Goal: Use online tool/utility: Utilize a website feature to perform a specific function

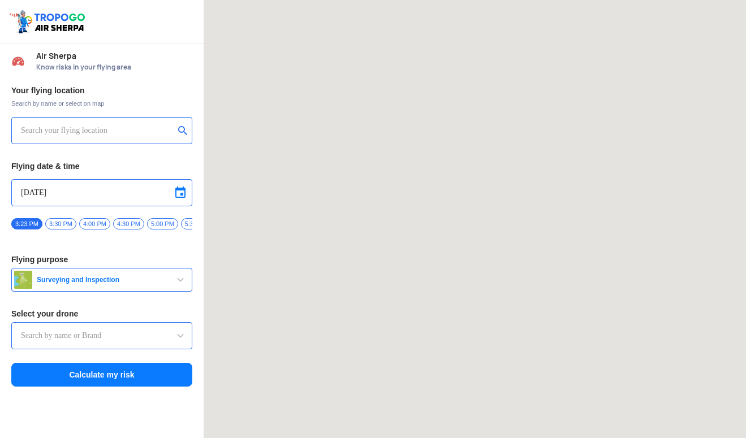
type input "Throttle Dopo"
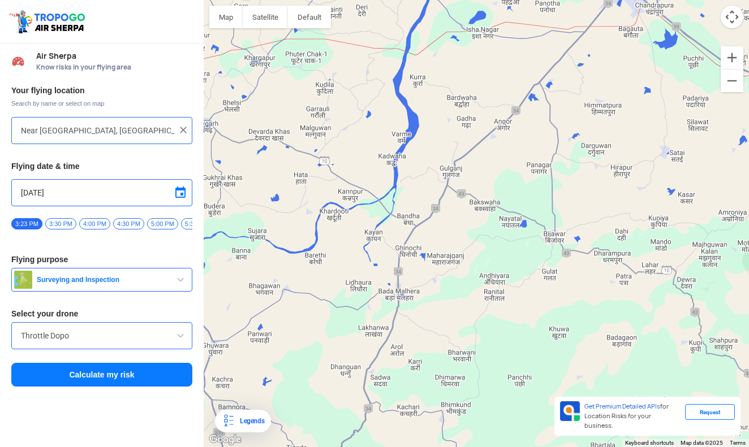
drag, startPoint x: 610, startPoint y: 135, endPoint x: -41, endPoint y: 490, distance: 741.5
click at [0, 438] on html "Location Risk Score Air Sherpa Know risks in your flying area Your flying locat…" at bounding box center [374, 223] width 749 height 447
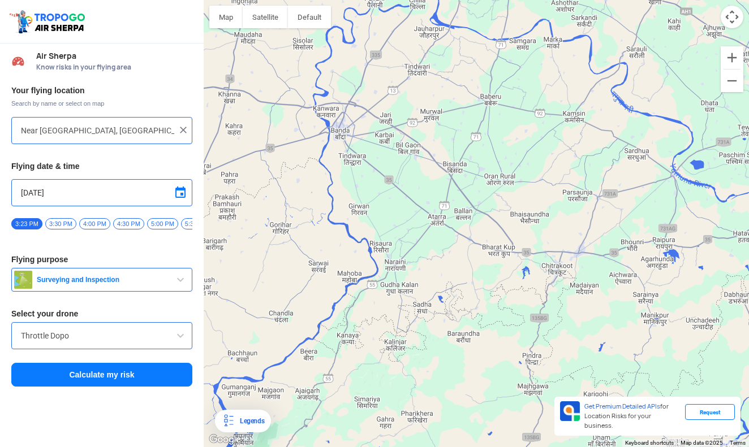
drag, startPoint x: 493, startPoint y: 174, endPoint x: -41, endPoint y: 490, distance: 620.6
click at [0, 438] on html "Location Risk Score Air Sherpa Know risks in your flying area Your flying locat…" at bounding box center [374, 223] width 749 height 447
drag, startPoint x: 412, startPoint y: 396, endPoint x: 412, endPoint y: 384, distance: 11.9
click at [412, 385] on div at bounding box center [476, 223] width 545 height 447
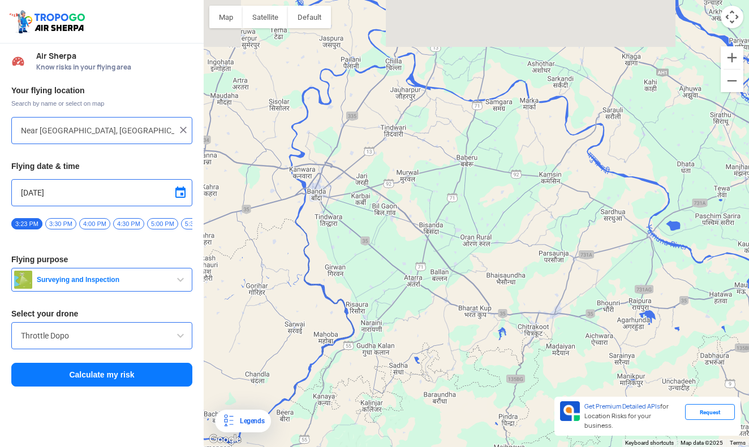
drag, startPoint x: 466, startPoint y: 283, endPoint x: 433, endPoint y: 391, distance: 113.6
click at [433, 391] on div at bounding box center [476, 223] width 545 height 447
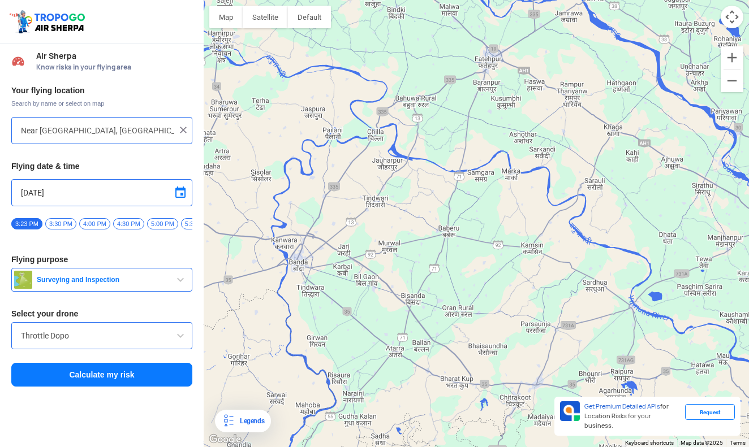
click at [448, 353] on div at bounding box center [476, 223] width 545 height 447
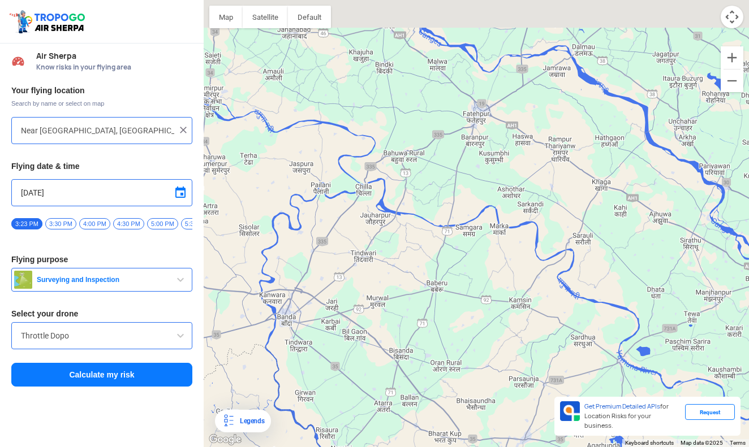
drag, startPoint x: 493, startPoint y: 187, endPoint x: 474, endPoint y: 290, distance: 104.2
click at [474, 290] on div at bounding box center [476, 223] width 545 height 447
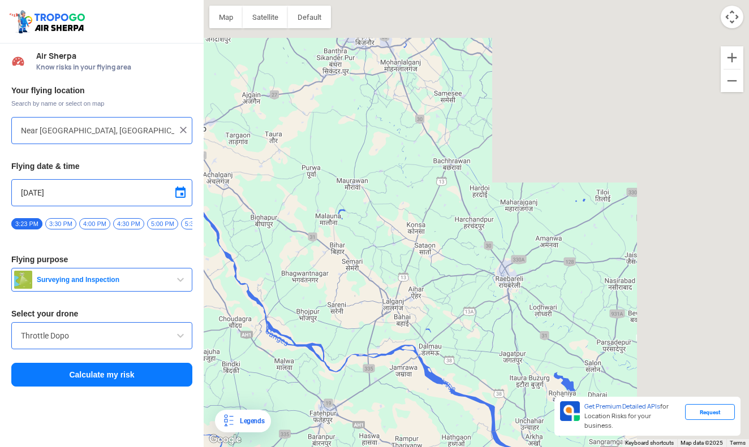
drag, startPoint x: 525, startPoint y: 203, endPoint x: 346, endPoint y: 408, distance: 272.5
click at [352, 417] on div at bounding box center [476, 223] width 545 height 447
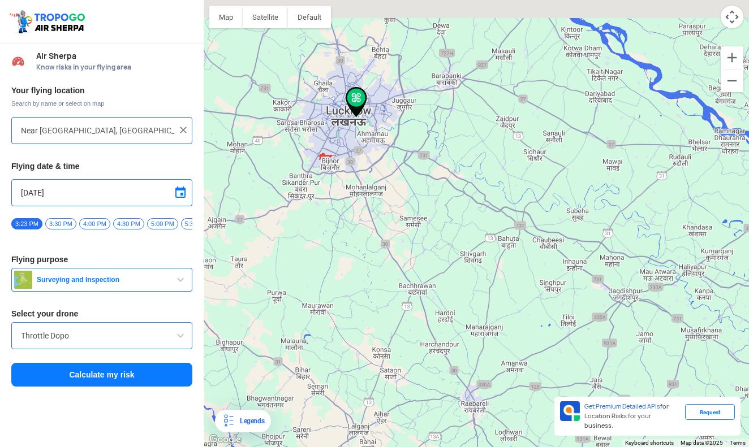
drag, startPoint x: 449, startPoint y: 256, endPoint x: 459, endPoint y: 404, distance: 148.5
click at [460, 402] on div at bounding box center [476, 223] width 545 height 447
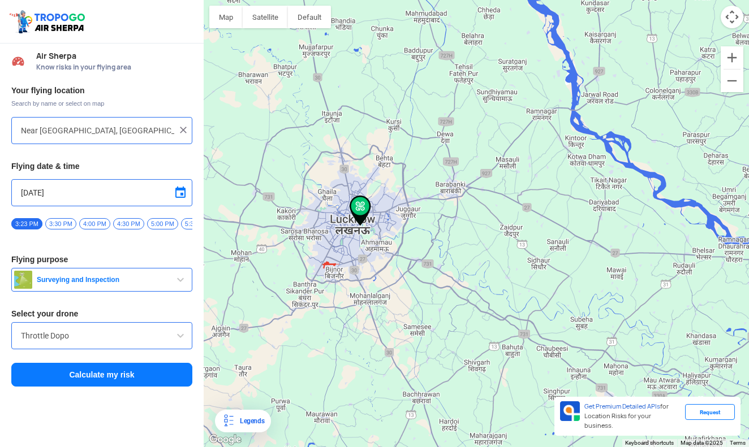
drag, startPoint x: 391, startPoint y: 307, endPoint x: 393, endPoint y: 377, distance: 70.2
click at [392, 377] on div at bounding box center [476, 223] width 545 height 447
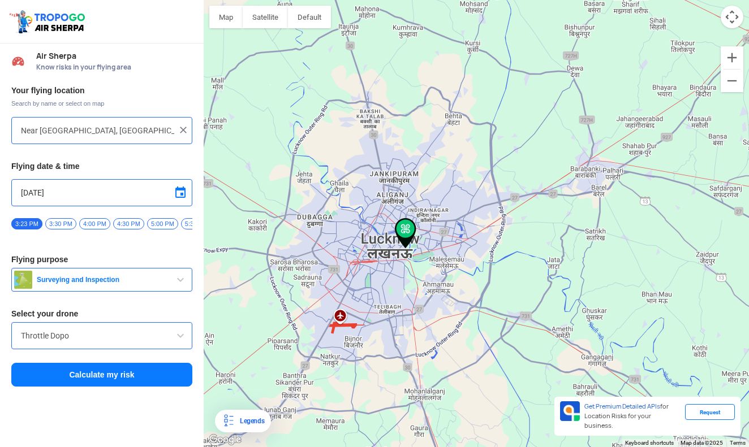
drag, startPoint x: 294, startPoint y: 230, endPoint x: 327, endPoint y: 321, distance: 96.4
click at [327, 321] on div at bounding box center [476, 223] width 545 height 447
click at [179, 285] on span "button" at bounding box center [181, 280] width 14 height 14
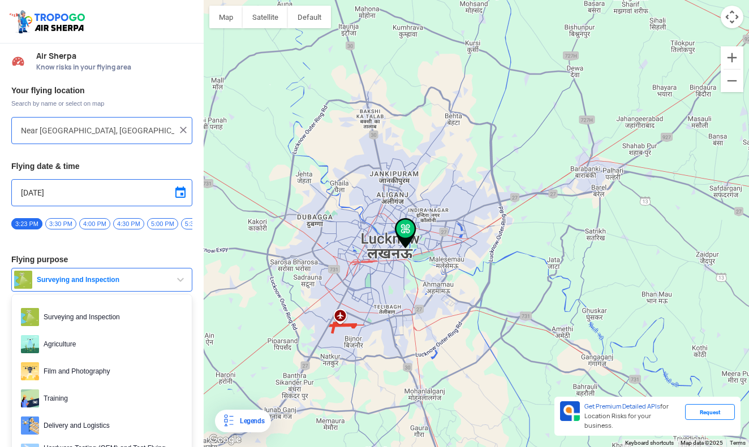
click at [305, 244] on div at bounding box center [476, 223] width 545 height 447
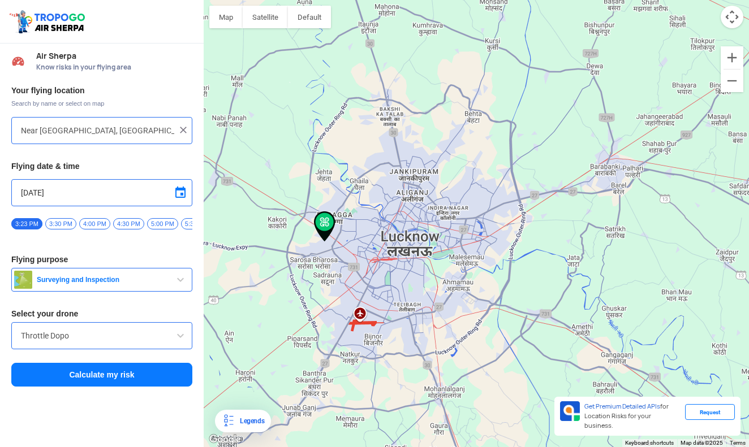
type input "[GEOGRAPHIC_DATA], [GEOGRAPHIC_DATA], [GEOGRAPHIC_DATA], [GEOGRAPHIC_DATA], [GE…"
